Goal: Information Seeking & Learning: Learn about a topic

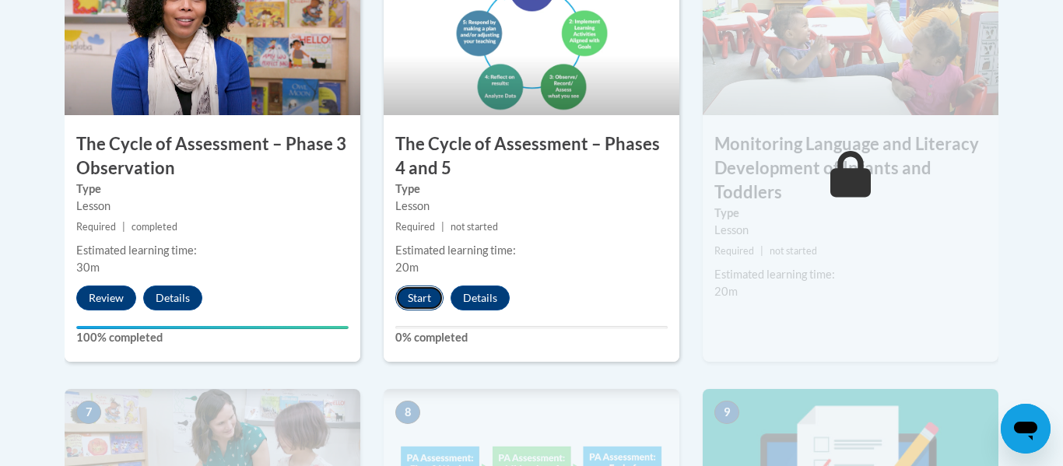
click at [412, 301] on button "Start" at bounding box center [419, 297] width 48 height 25
